Goal: Information Seeking & Learning: Stay updated

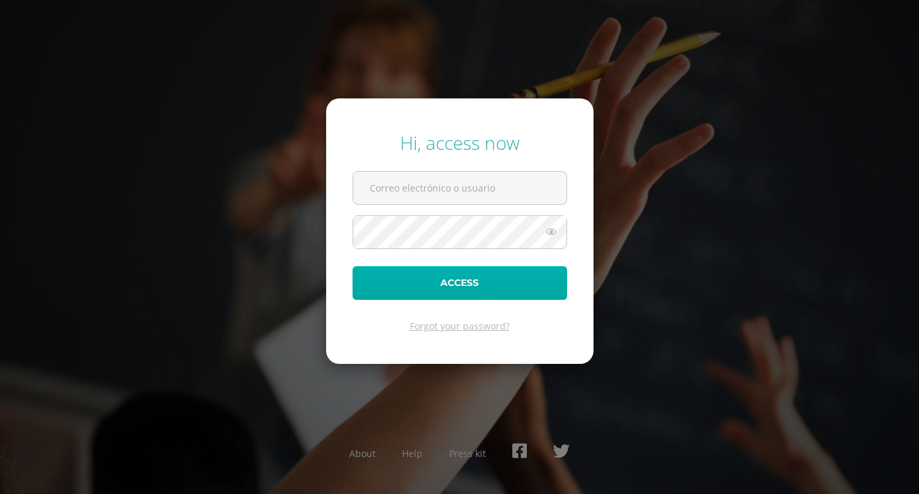
type input "neslyoliva710@gmail.com"
click at [471, 282] on button "Access" at bounding box center [459, 283] width 214 height 34
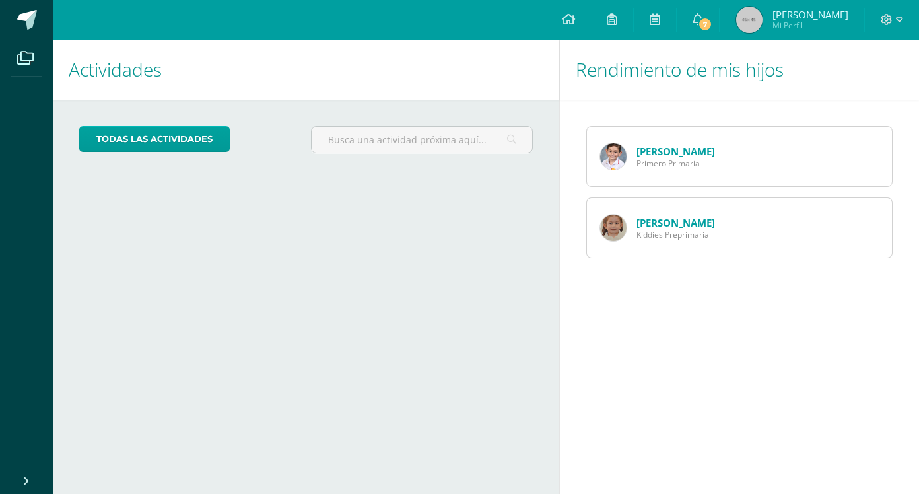
click at [686, 154] on link "[PERSON_NAME]" at bounding box center [675, 151] width 79 height 13
click at [715, 16] on link "7" at bounding box center [697, 20] width 42 height 40
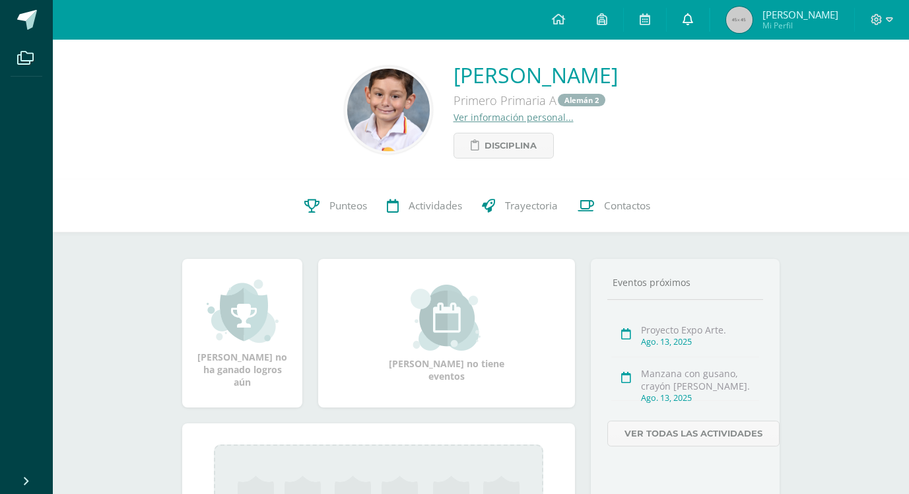
click at [693, 22] on icon at bounding box center [687, 19] width 11 height 12
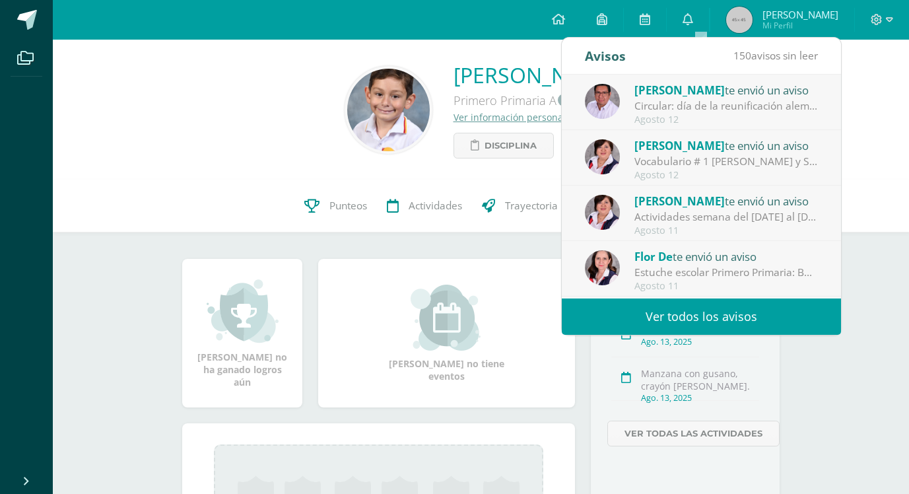
click at [754, 105] on div "Circular: día de la reunificación alemana: Estimados padres de familia. Reciban…" at bounding box center [725, 105] width 183 height 15
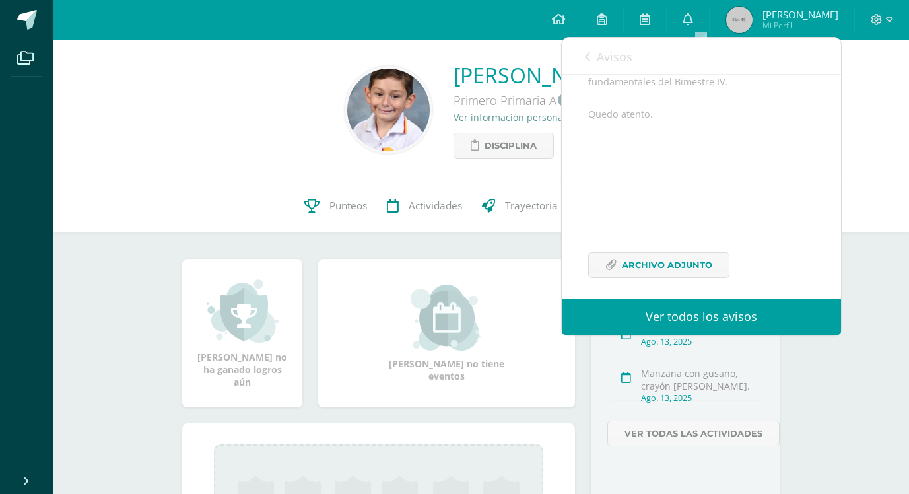
scroll to position [198, 0]
click at [659, 275] on span "Archivo Adjunto" at bounding box center [667, 262] width 90 height 24
click at [693, 25] on span at bounding box center [687, 20] width 11 height 15
click at [693, 25] on link at bounding box center [688, 20] width 42 height 40
click at [586, 55] on icon at bounding box center [587, 56] width 5 height 11
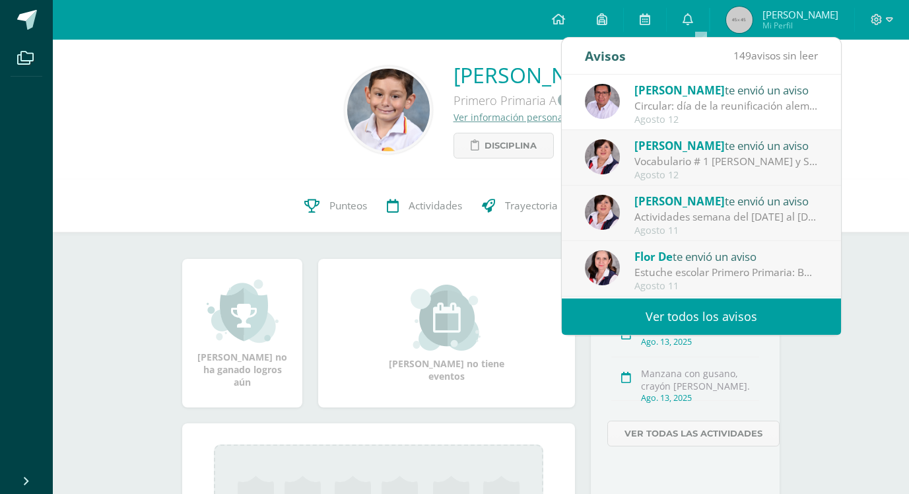
click at [696, 168] on div "Vocabulario # 1 [PERSON_NAME] y Sachunterricht: Estimados padres de familia de …" at bounding box center [725, 161] width 183 height 15
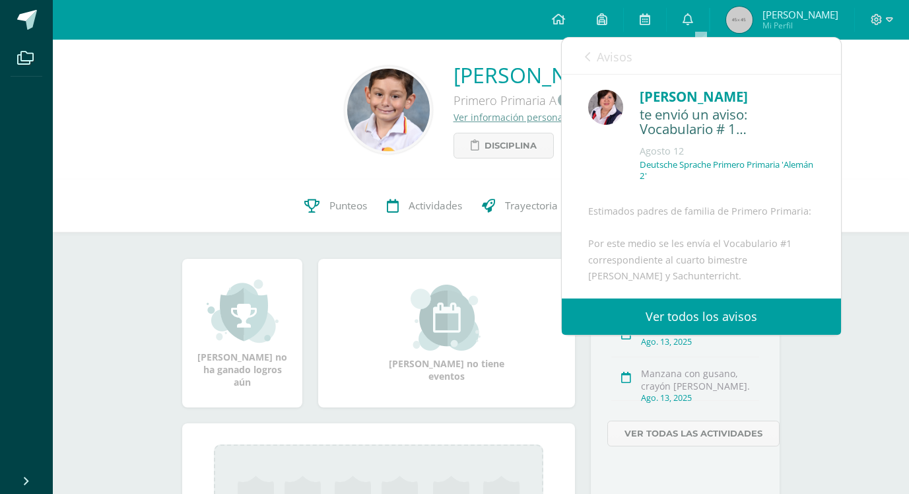
scroll to position [0, 0]
click at [693, 16] on icon at bounding box center [687, 19] width 11 height 12
click at [610, 55] on span "Avisos" at bounding box center [615, 57] width 36 height 16
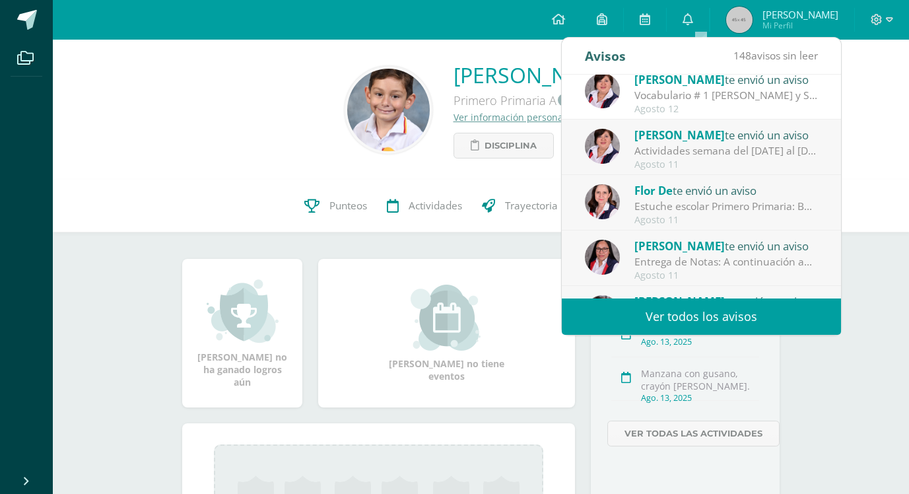
scroll to position [132, 0]
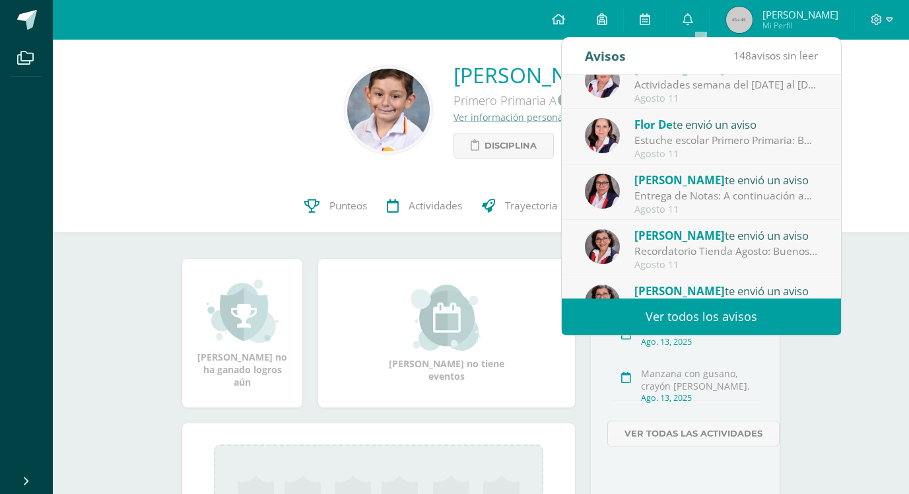
click at [761, 199] on div "Entrega de Notas: A continuación adjunto link para agendar cita. [URL][DOMAIN_N…" at bounding box center [725, 195] width 183 height 15
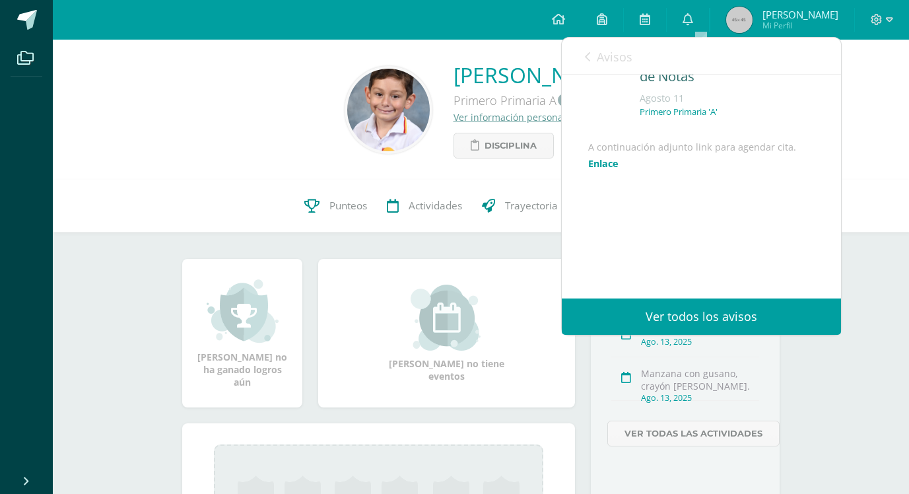
scroll to position [0, 0]
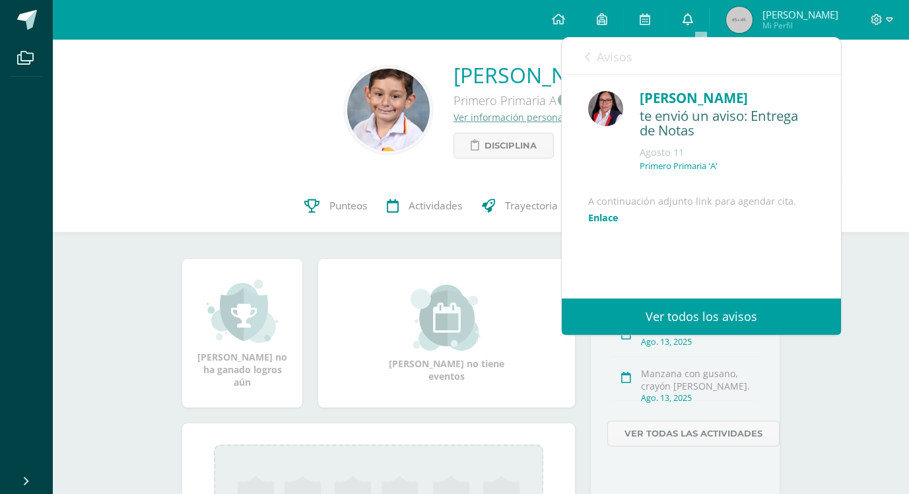
click at [693, 15] on icon at bounding box center [687, 19] width 11 height 12
click at [693, 20] on icon at bounding box center [687, 19] width 11 height 12
click at [589, 51] on link "Avisos" at bounding box center [609, 57] width 48 height 38
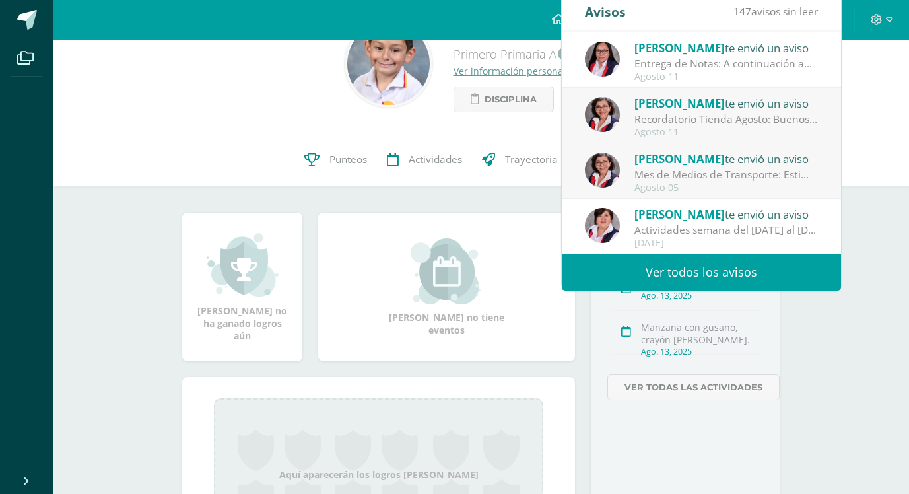
scroll to position [66, 0]
